Goal: Task Accomplishment & Management: Complete application form

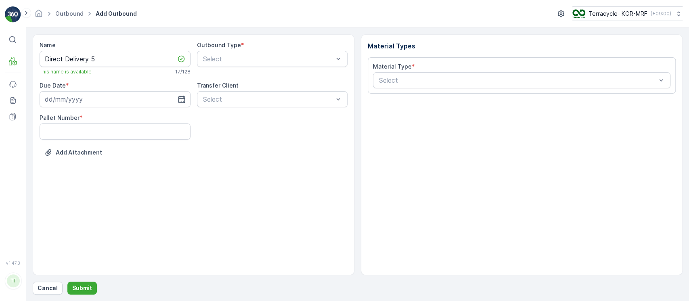
click at [324, 180] on div "Name Direct Delivery 5 This name is available 17 / 128 Outbound Type * Select D…" at bounding box center [194, 154] width 322 height 241
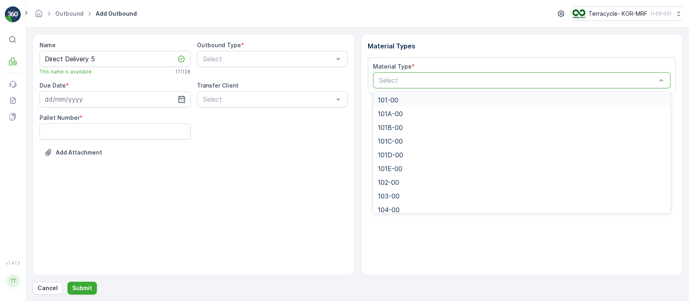
click at [435, 86] on div "Select" at bounding box center [521, 80] width 297 height 16
paste input "109-00"
type input "109-00"
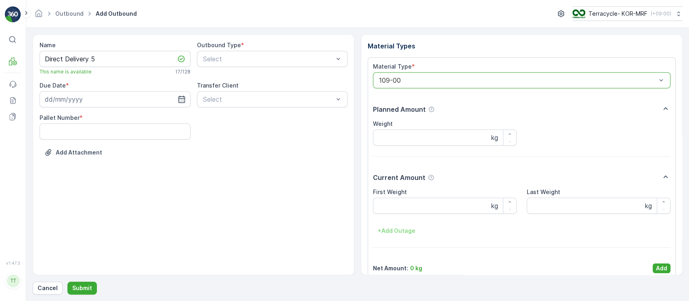
drag, startPoint x: 660, startPoint y: 263, endPoint x: 654, endPoint y: 263, distance: 6.5
click at [659, 263] on button "Add" at bounding box center [661, 268] width 18 height 10
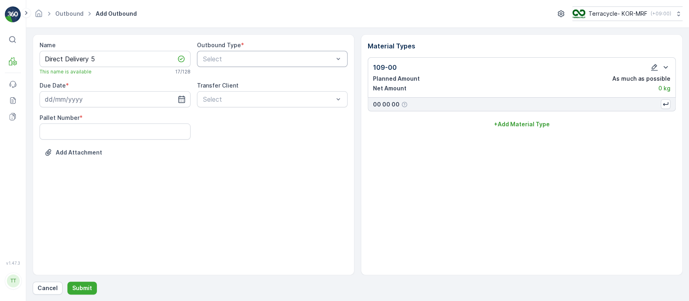
click at [243, 61] on div at bounding box center [268, 58] width 132 height 7
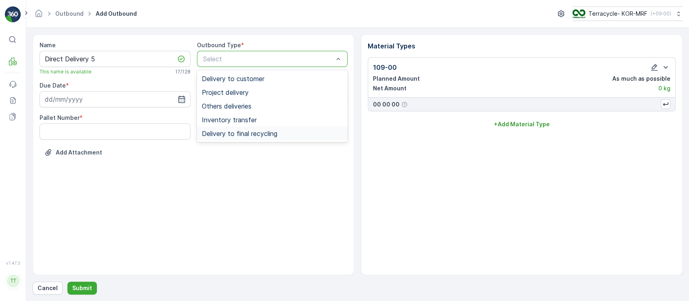
click at [268, 138] on div "Delivery to final recycling" at bounding box center [272, 134] width 151 height 14
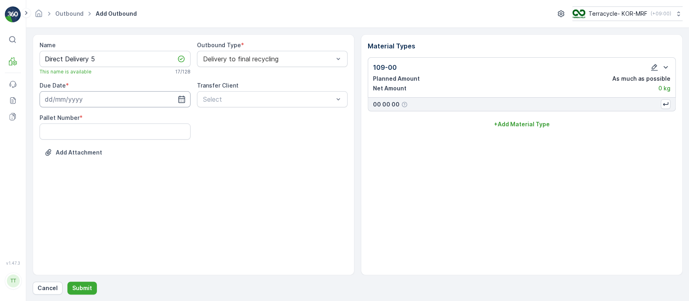
click at [155, 105] on input at bounding box center [115, 99] width 151 height 16
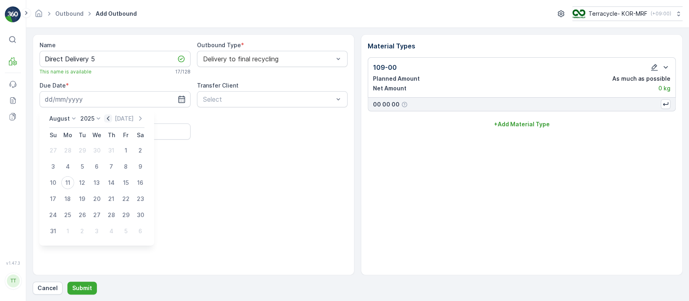
click at [112, 117] on icon "button" at bounding box center [108, 119] width 8 height 8
click at [80, 187] on div "17" at bounding box center [82, 182] width 13 height 13
type input "[DATE]"
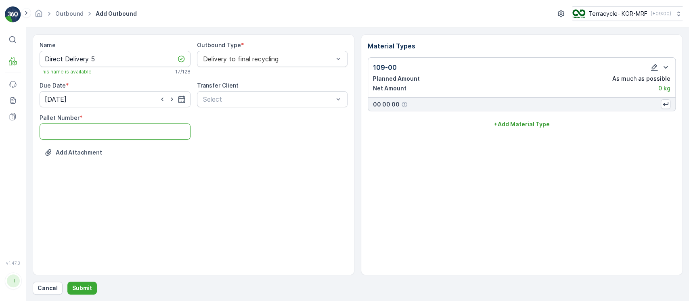
click at [158, 137] on Number "Pallet Number" at bounding box center [115, 131] width 151 height 16
type Number "1"
click at [81, 286] on p "Submit" at bounding box center [82, 288] width 20 height 8
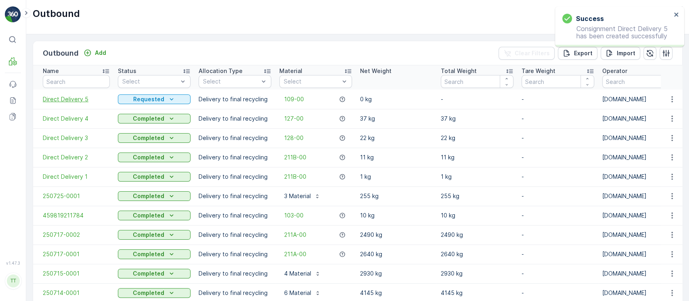
click at [73, 99] on span "Direct Delivery 5" at bounding box center [76, 99] width 67 height 8
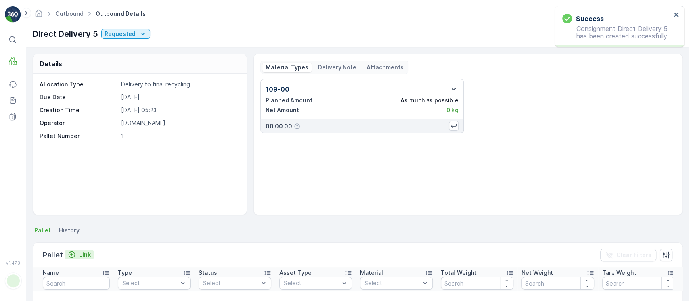
click at [84, 251] on p "Link" at bounding box center [85, 255] width 12 height 8
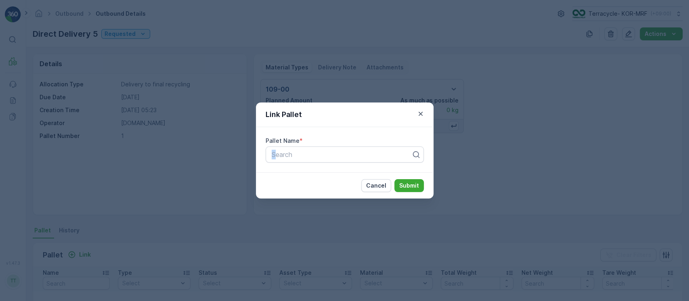
click at [273, 165] on div "Pallet Name * Search" at bounding box center [345, 149] width 178 height 45
paste input "Pallet_KOR #65"
type input "Pallet_KOR #65"
click at [407, 185] on p "Submit" at bounding box center [409, 186] width 20 height 8
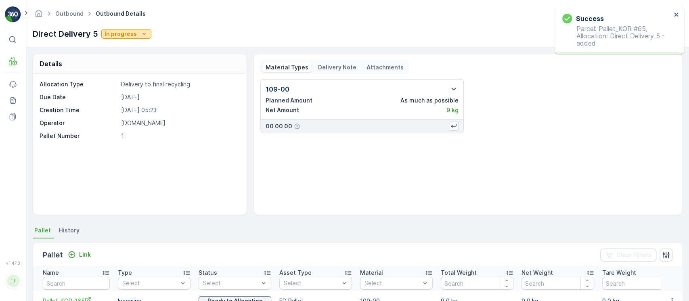
click at [142, 34] on icon "In progress" at bounding box center [144, 34] width 8 height 8
click at [132, 67] on span "Completed" at bounding box center [120, 69] width 30 height 8
click at [74, 13] on link "Outbound" at bounding box center [69, 13] width 28 height 7
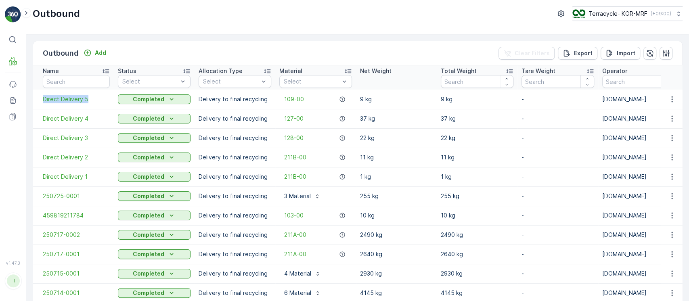
drag, startPoint x: 40, startPoint y: 95, endPoint x: 105, endPoint y: 104, distance: 66.0
click at [105, 104] on td "Direct Delivery 5" at bounding box center [73, 99] width 81 height 19
copy span "Direct Delivery 5"
click at [99, 54] on p "Add" at bounding box center [100, 53] width 11 height 8
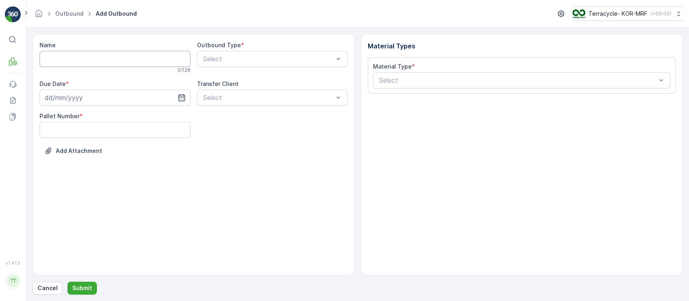
click at [104, 56] on input "Name" at bounding box center [115, 59] width 151 height 16
paste input "Direct Delivery 5"
type input "Direct Delivery 6"
click at [261, 62] on div at bounding box center [268, 58] width 132 height 7
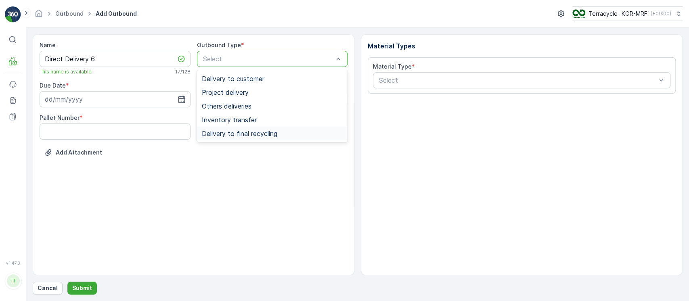
click at [268, 132] on span "Delivery to final recycling" at bounding box center [239, 133] width 75 height 7
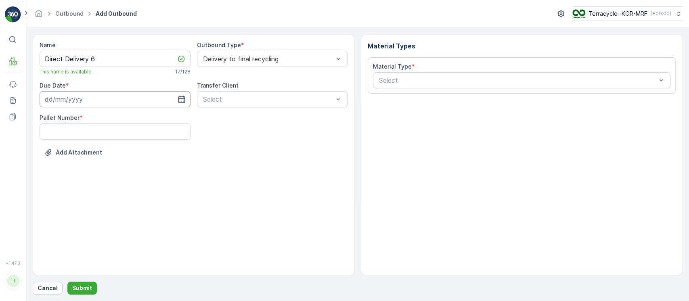
click at [185, 102] on icon "button" at bounding box center [182, 99] width 8 height 8
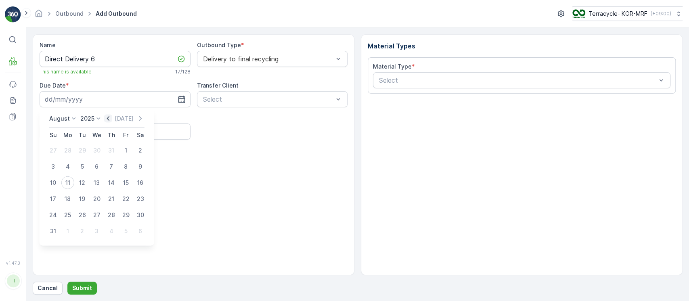
click at [109, 117] on icon "button" at bounding box center [108, 118] width 2 height 4
click at [127, 163] on div "11" at bounding box center [125, 166] width 13 height 13
type input "[DATE]"
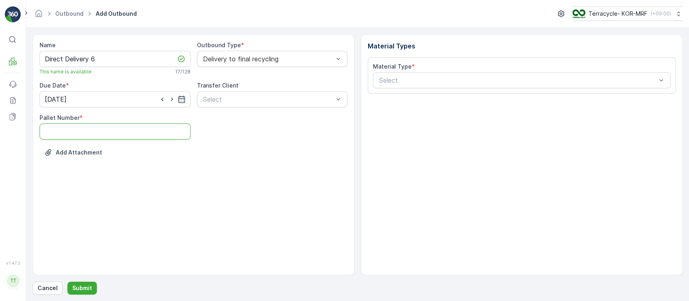
click at [131, 133] on Number "Pallet Number" at bounding box center [115, 131] width 151 height 16
type Number "1"
click at [427, 83] on div at bounding box center [517, 80] width 279 height 7
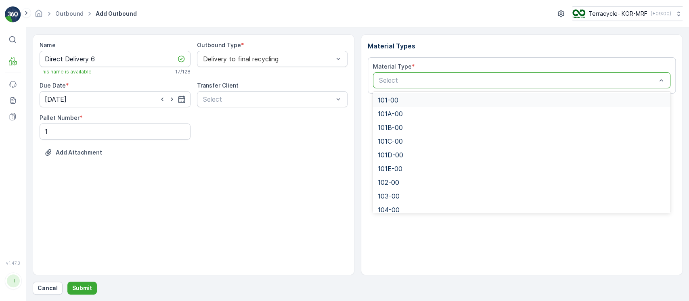
paste input "103-00"
type input "103-00"
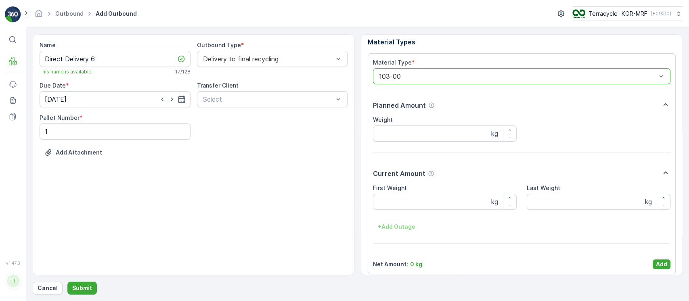
scroll to position [10, 0]
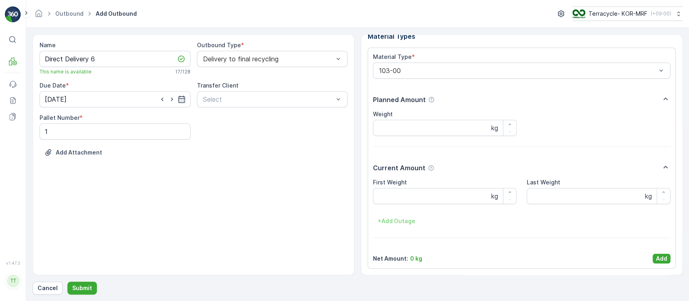
click at [652, 253] on div "Material Type * 103-00 Planned Amount Weight kg Current Amount First Weight kg …" at bounding box center [521, 158] width 297 height 211
click at [653, 254] on button "Add" at bounding box center [661, 259] width 18 height 10
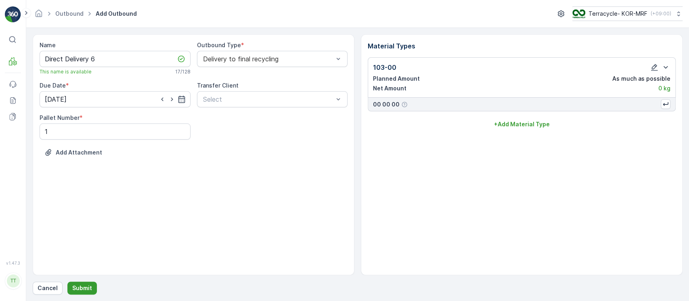
click at [87, 284] on button "Submit" at bounding box center [81, 288] width 29 height 13
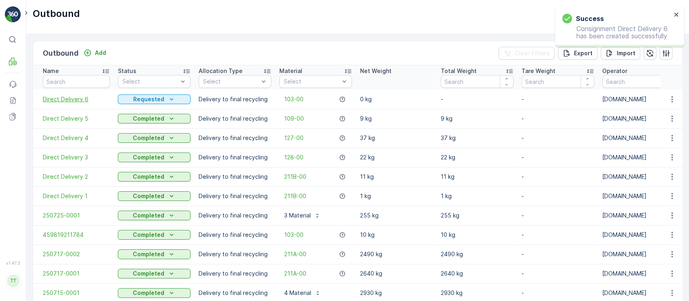
click at [75, 99] on span "Direct Delivery 6" at bounding box center [76, 99] width 67 height 8
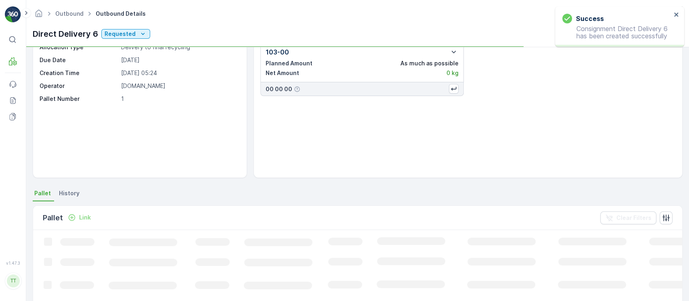
scroll to position [54, 0]
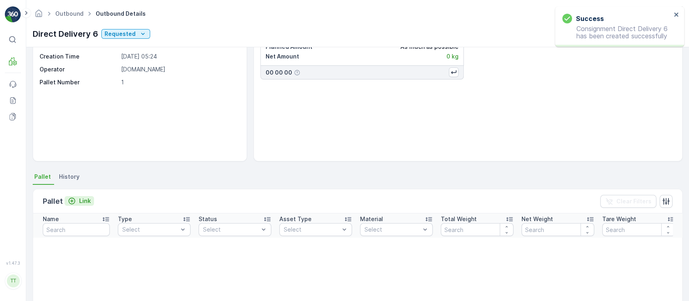
click at [81, 197] on p "Link" at bounding box center [85, 201] width 12 height 8
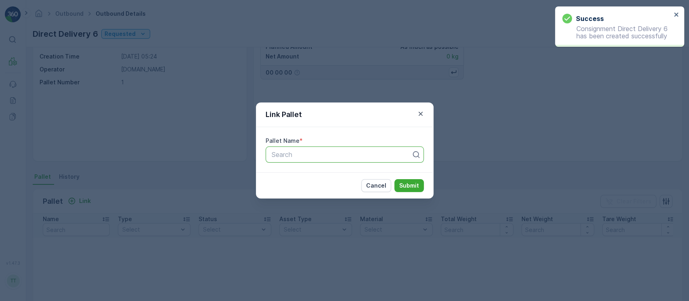
click at [309, 155] on div at bounding box center [341, 154] width 141 height 7
paste input "Pallet_KOR #90"
type input "Pallet_KOR #90"
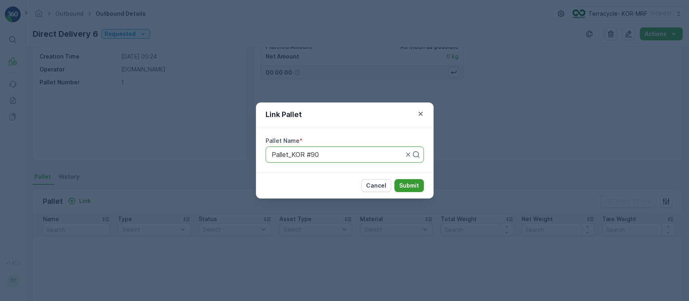
click at [409, 188] on p "Submit" at bounding box center [409, 186] width 20 height 8
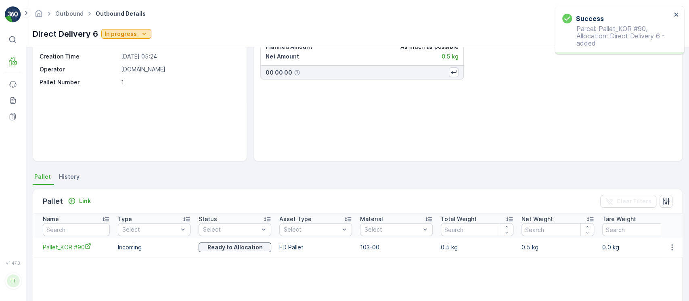
click at [136, 37] on div "In progress" at bounding box center [126, 34] width 44 height 8
click at [130, 65] on span "Completed" at bounding box center [121, 69] width 30 height 8
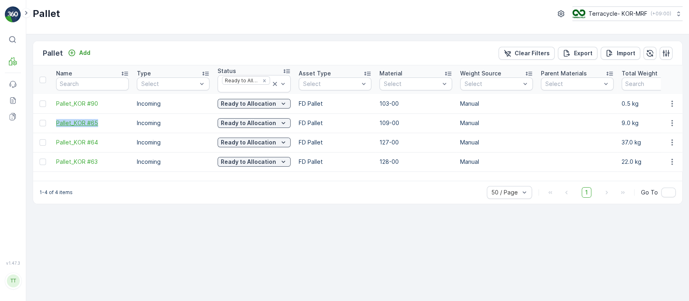
drag, startPoint x: 52, startPoint y: 121, endPoint x: 95, endPoint y: 125, distance: 42.9
click at [95, 125] on td "Pallet_KOR #65" at bounding box center [92, 122] width 81 height 19
copy span "Pallet_KOR #65"
drag, startPoint x: 54, startPoint y: 102, endPoint x: 99, endPoint y: 102, distance: 45.2
click at [99, 102] on td "Pallet_KOR #90" at bounding box center [92, 103] width 81 height 19
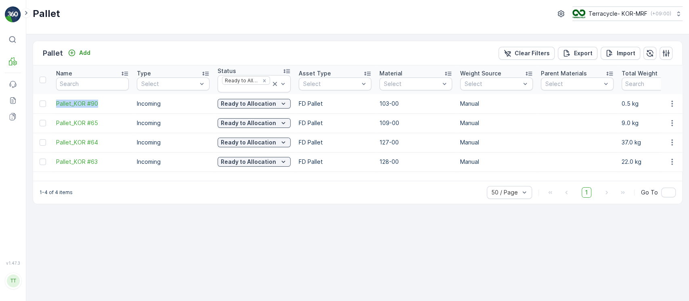
copy span "Pallet_KOR #90"
click at [646, 49] on icon "button" at bounding box center [650, 53] width 8 height 8
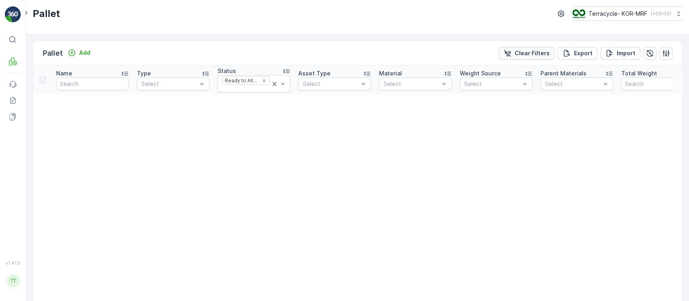
click at [531, 49] on p "Clear Filters" at bounding box center [531, 53] width 35 height 8
